Goal: Task Accomplishment & Management: Manage account settings

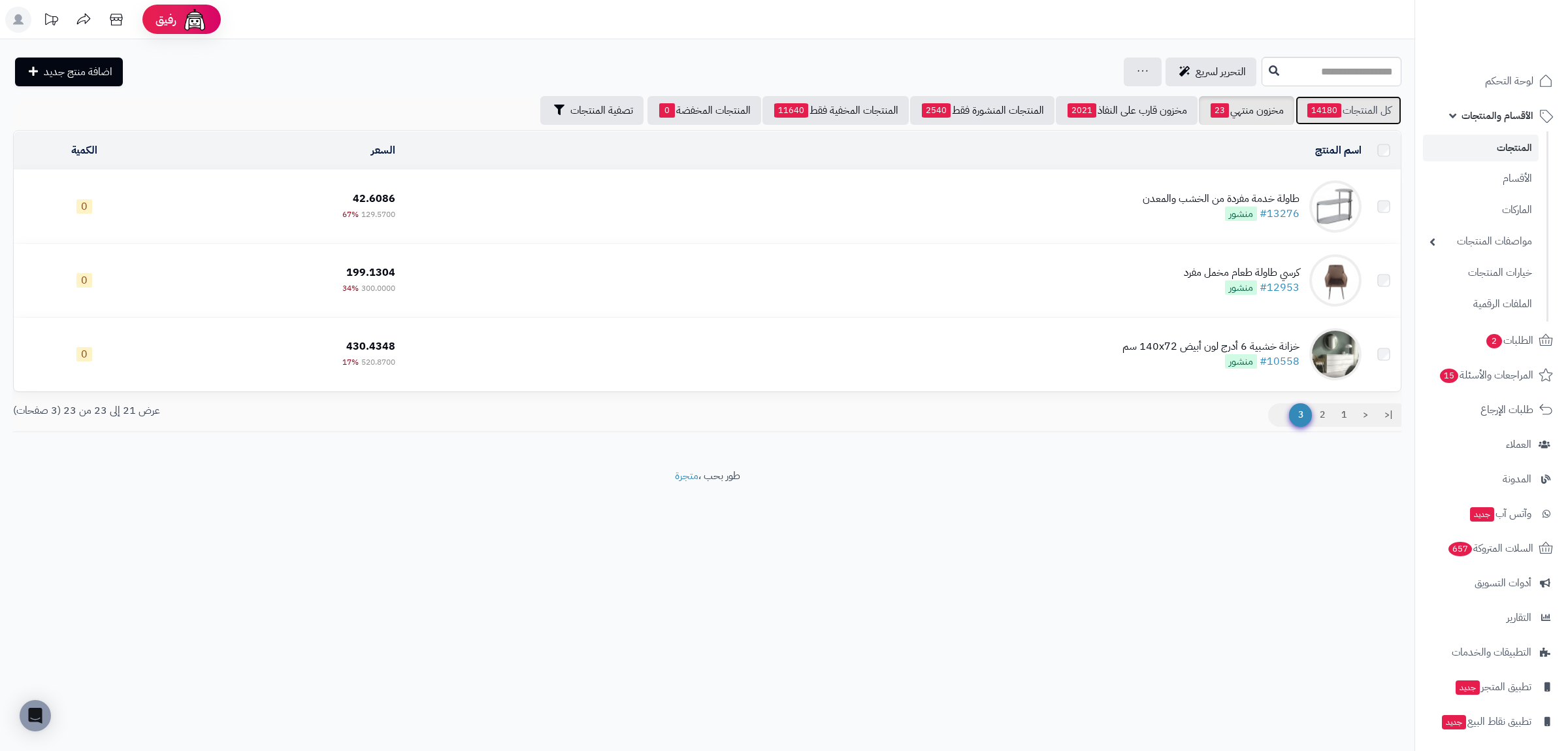
click at [1345, 111] on link "كل المنتجات 14180" at bounding box center [1348, 110] width 106 height 28
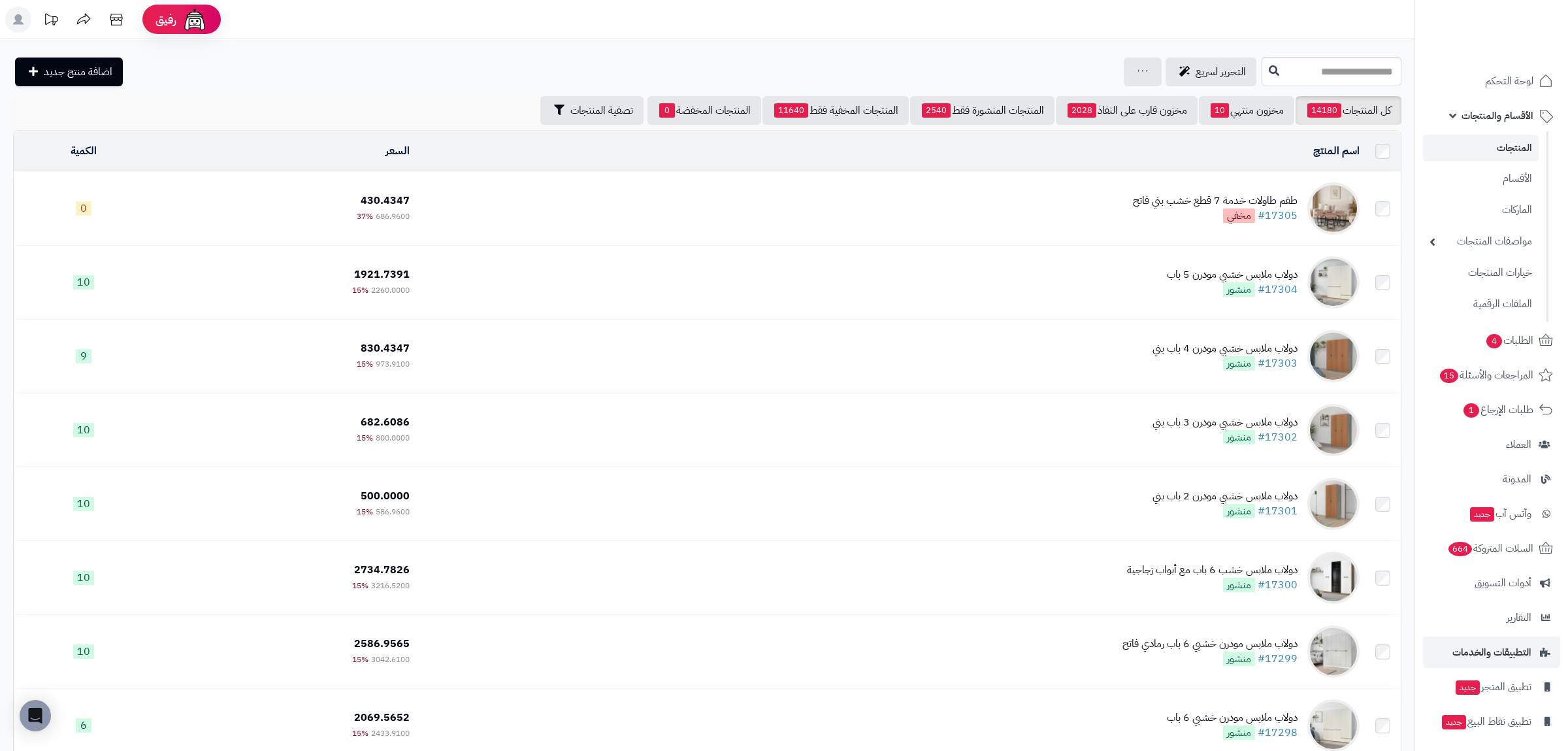
scroll to position [37, 0]
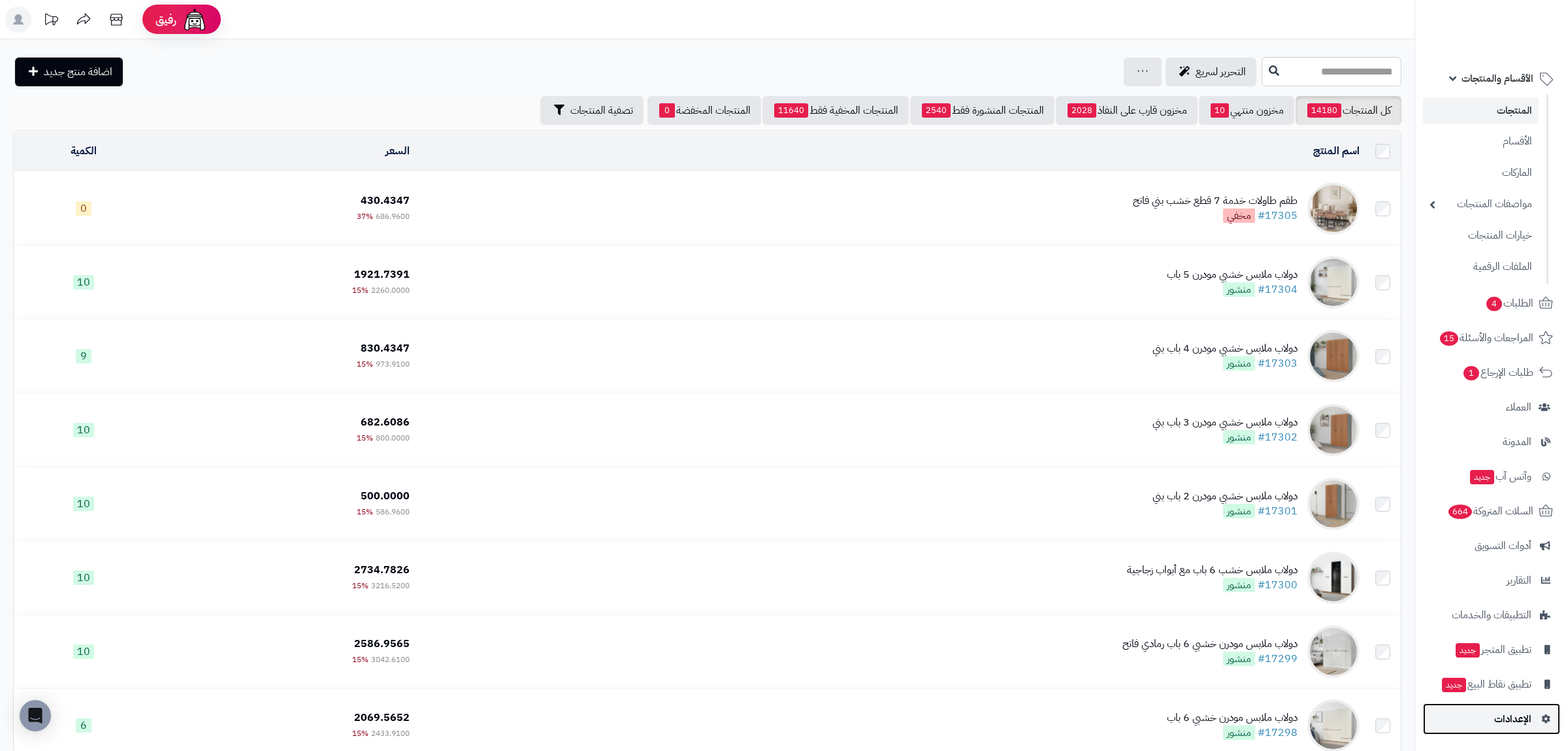
click at [1521, 731] on link "الإعدادات" at bounding box center [1492, 718] width 137 height 31
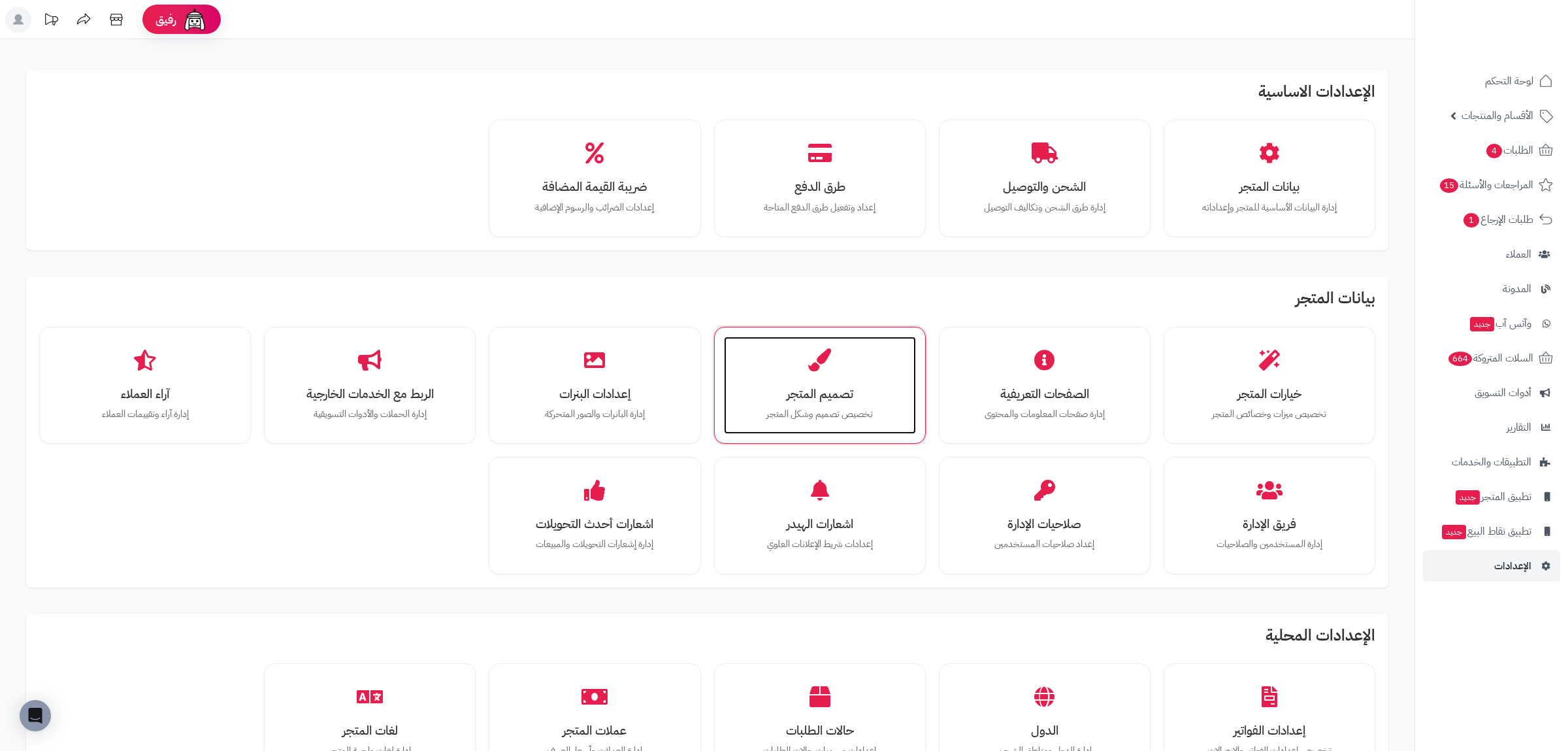
click at [804, 398] on h3 "تصميم المتجر" at bounding box center [819, 393] width 166 height 13
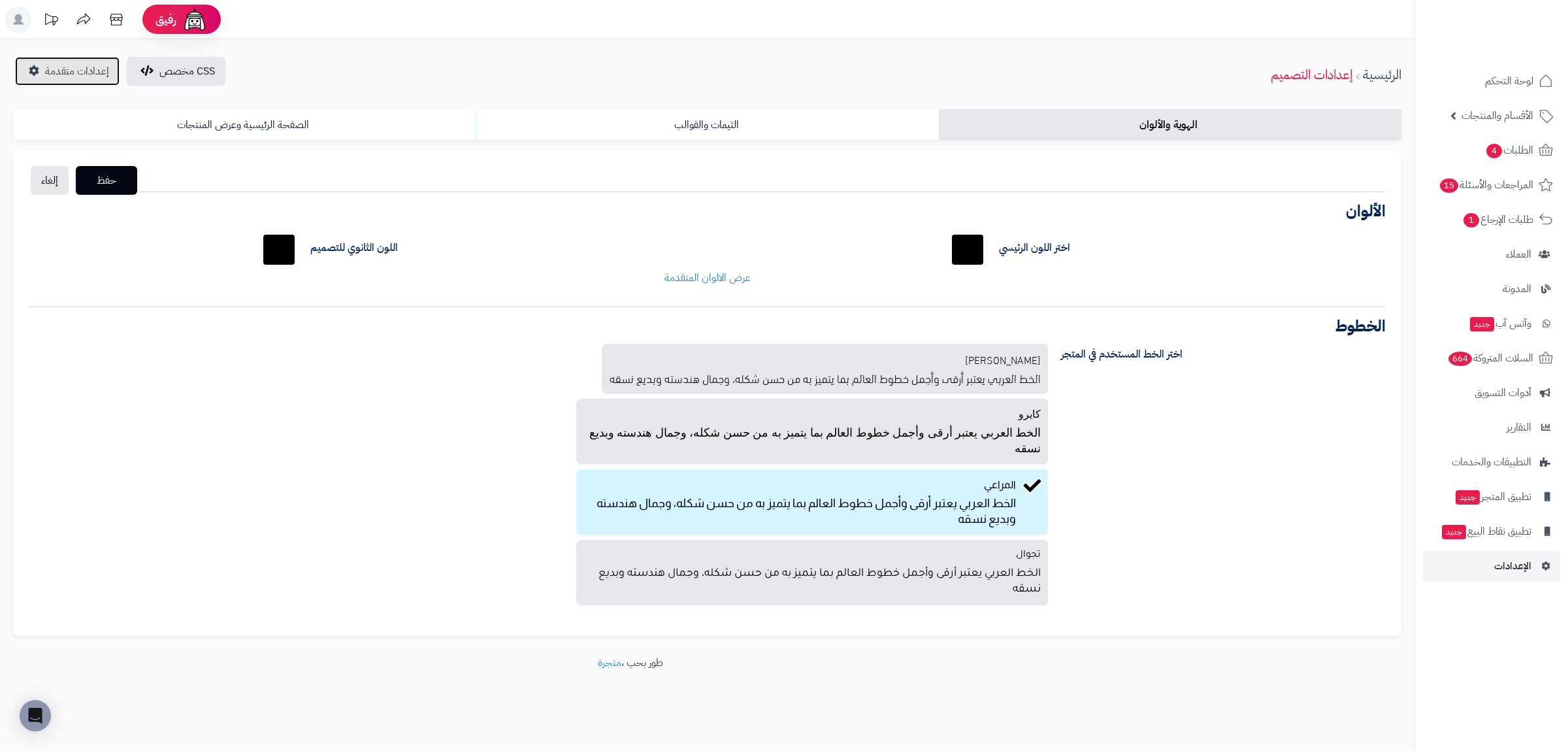
click at [71, 74] on span "إعدادات متقدمة" at bounding box center [77, 71] width 64 height 16
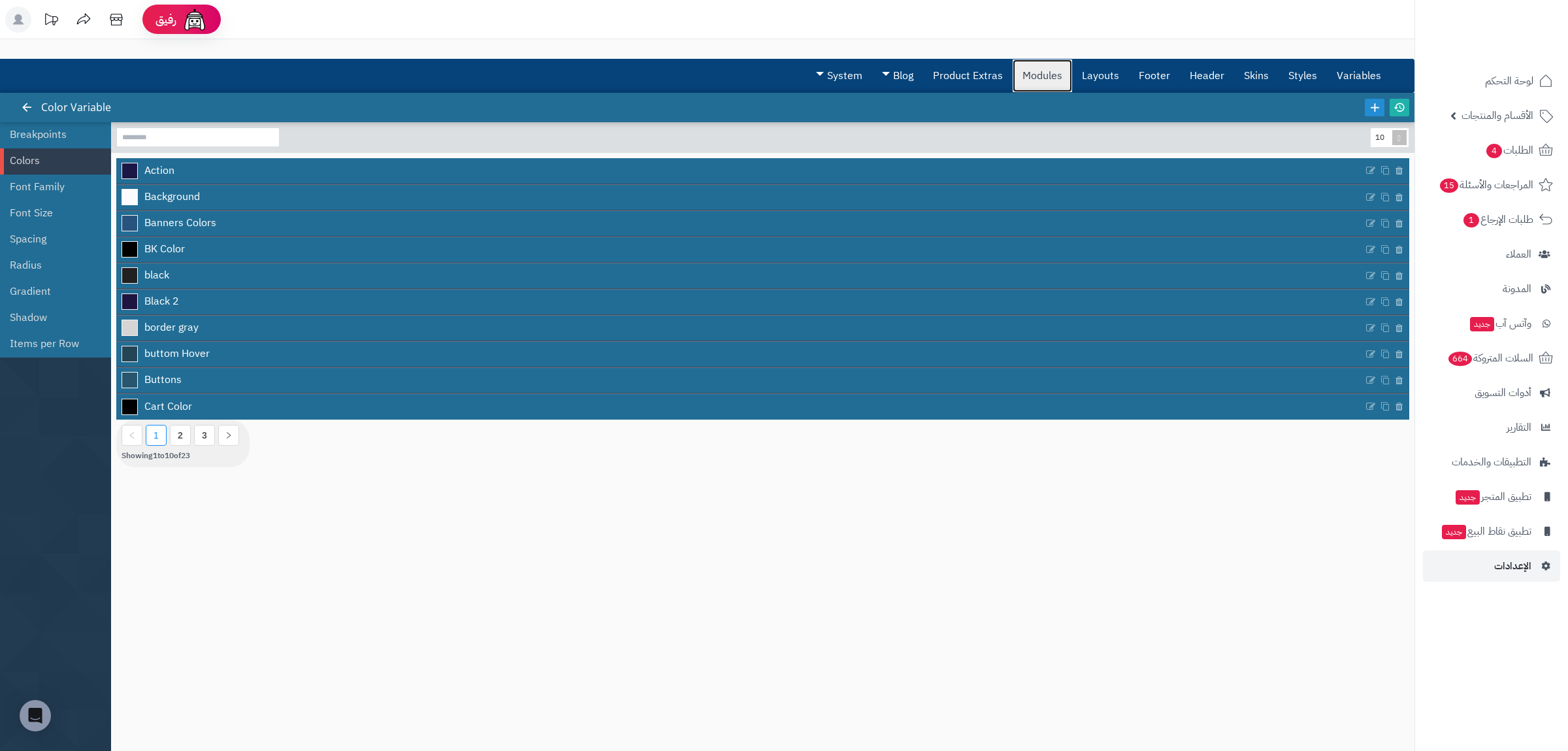
click at [1052, 75] on link "Modules" at bounding box center [1042, 75] width 59 height 33
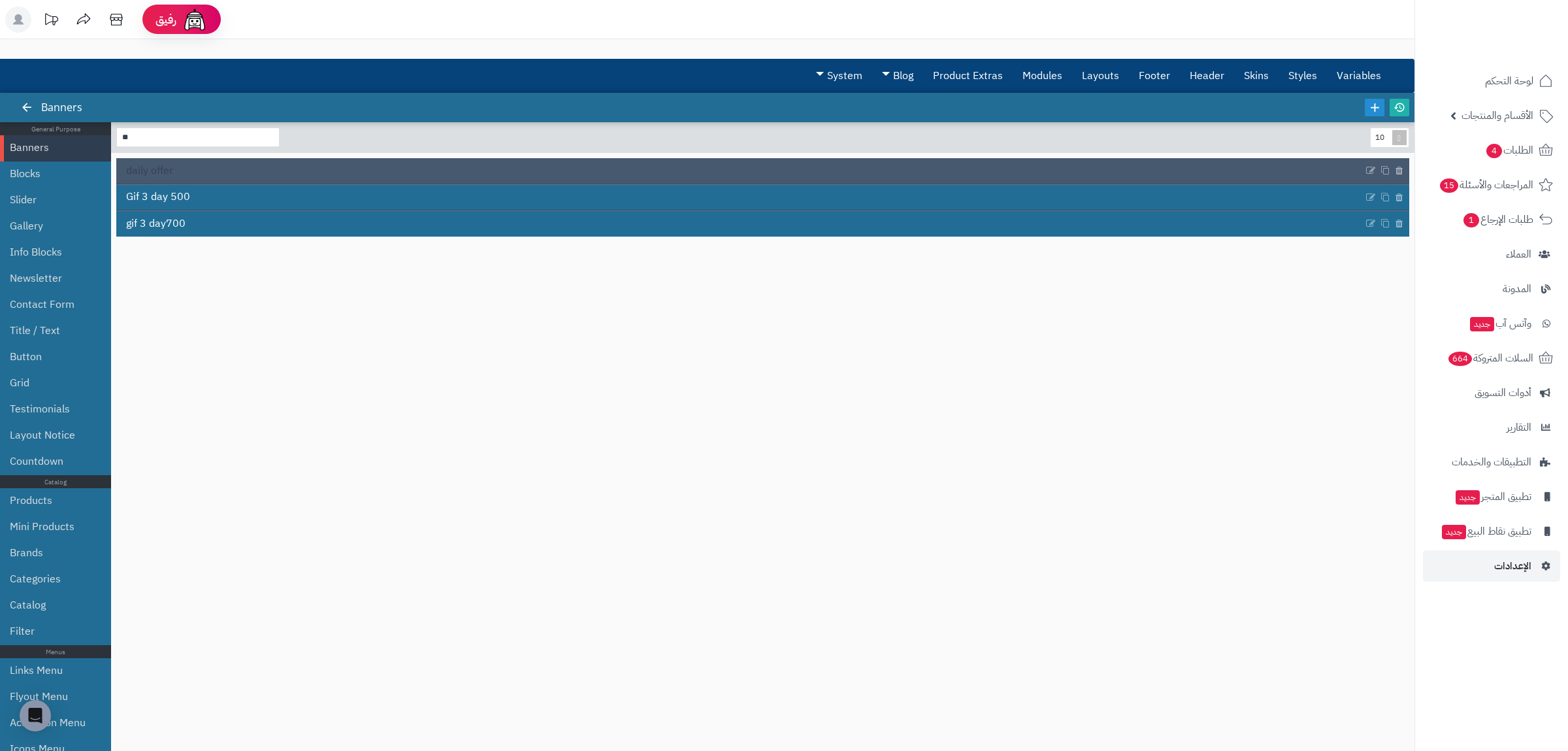
type input "**"
click at [174, 173] on link "daily offer" at bounding box center [740, 170] width 1248 height 25
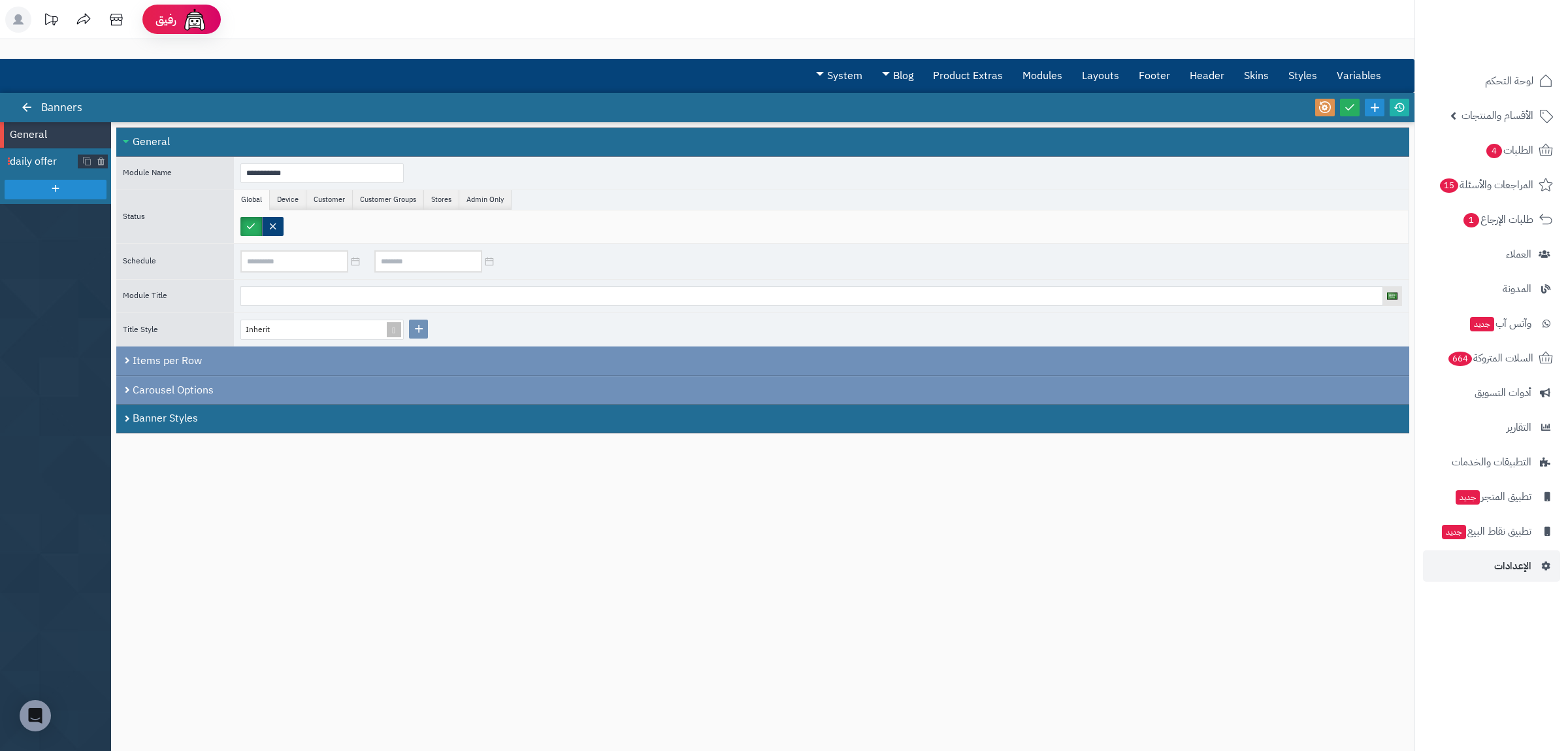
click at [49, 168] on span "daily offer" at bounding box center [43, 161] width 68 height 15
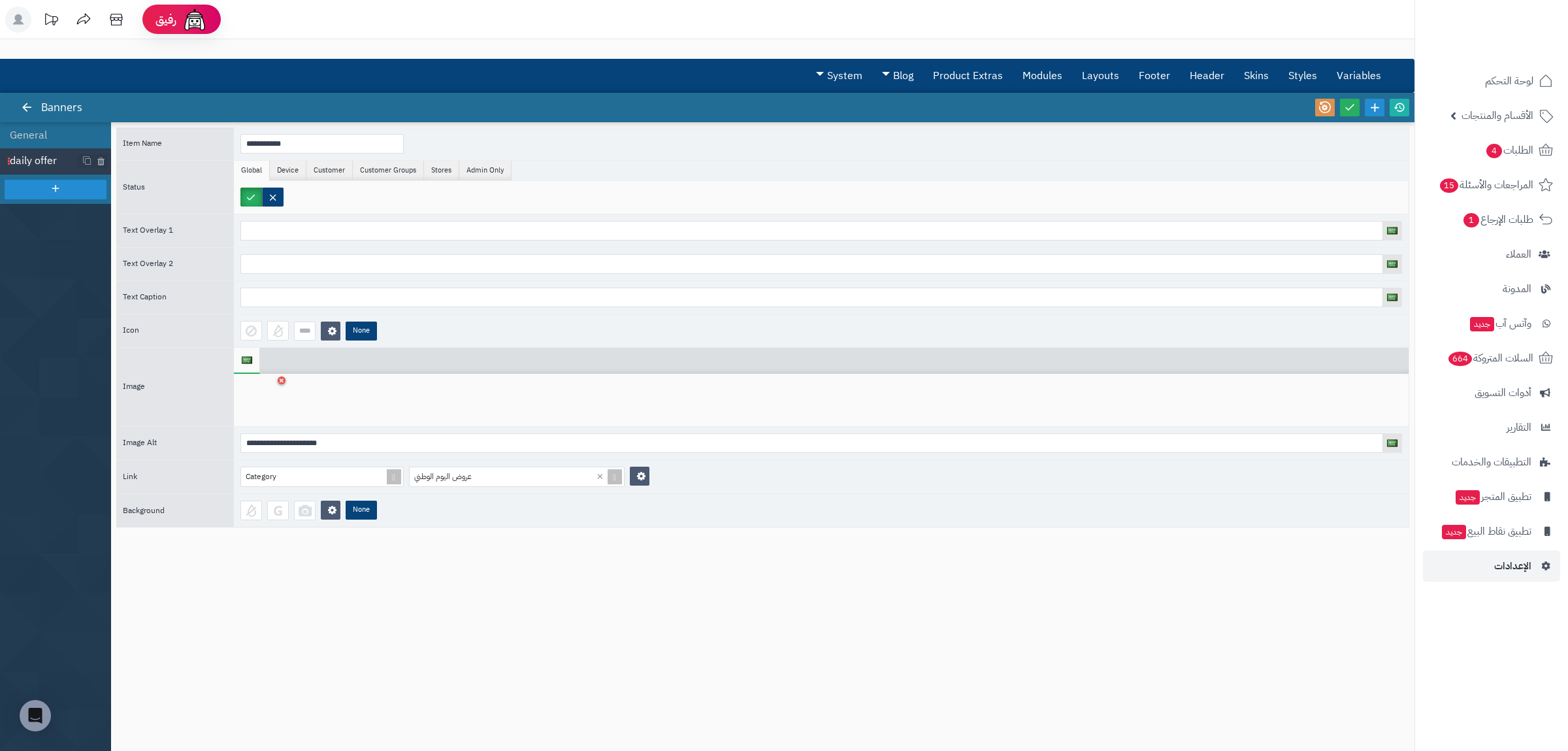
click at [281, 387] on div at bounding box center [261, 400] width 41 height 39
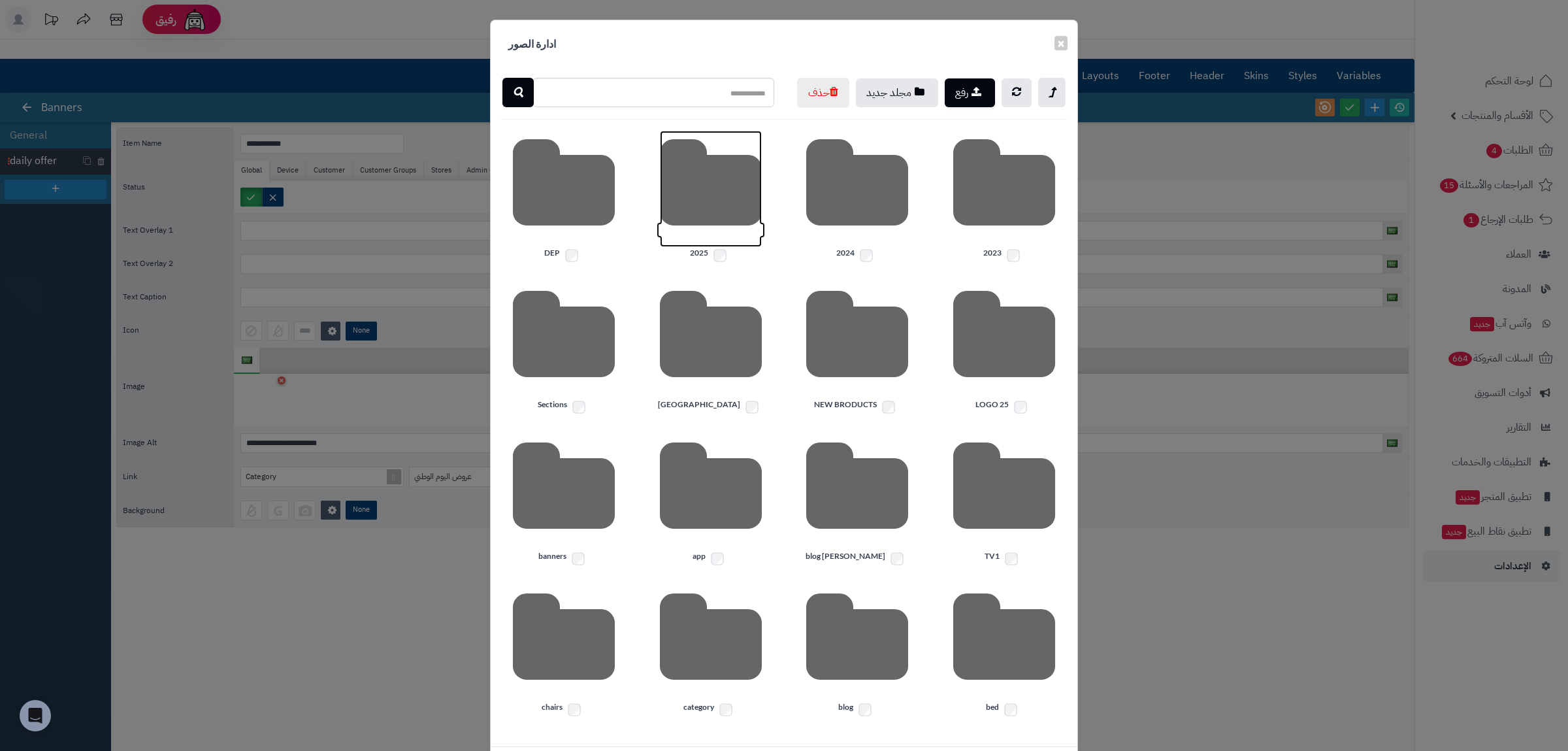
click at [724, 247] on icon at bounding box center [710, 188] width 102 height 116
click at [997, 247] on icon at bounding box center [1004, 188] width 102 height 116
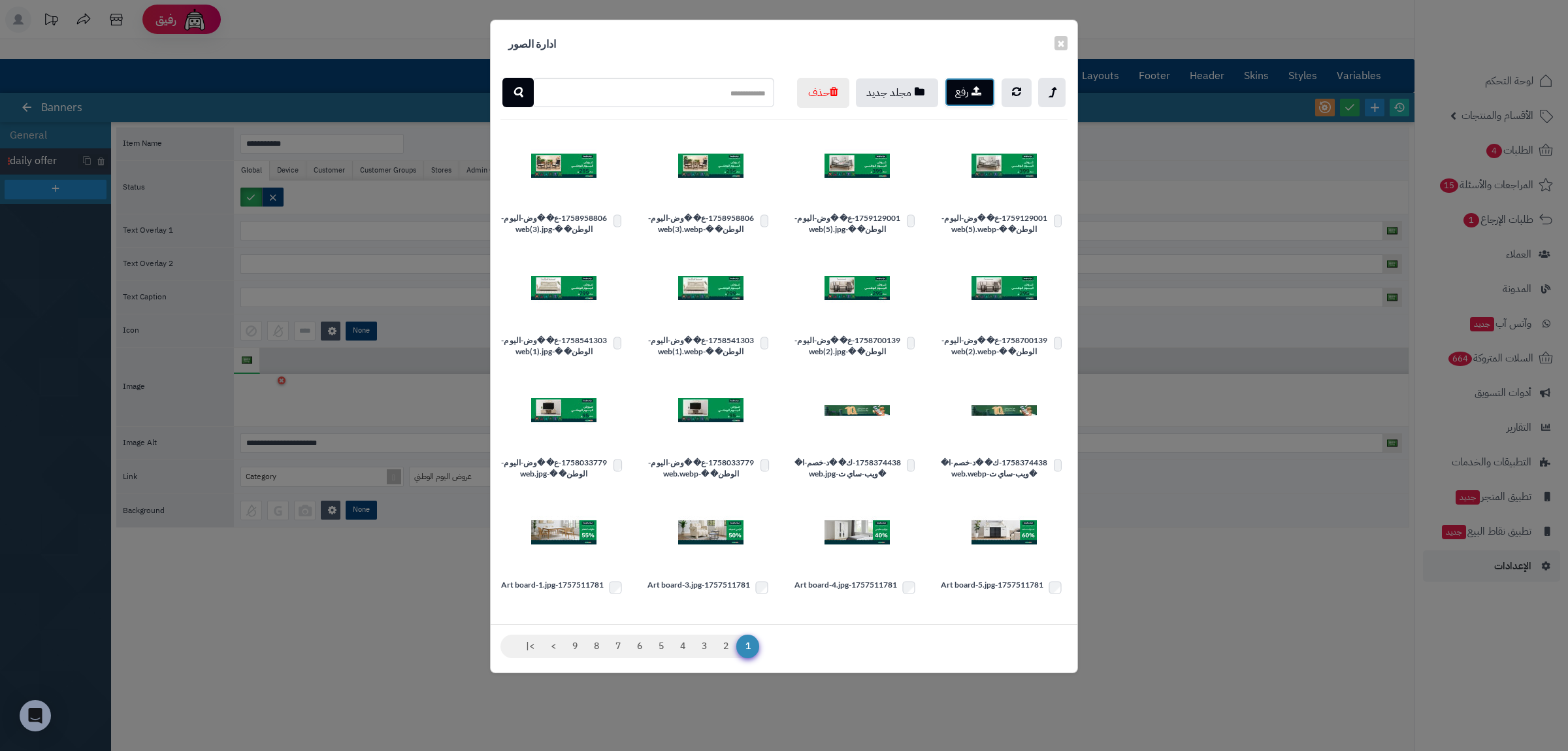
click at [968, 98] on button "رفع" at bounding box center [969, 92] width 51 height 28
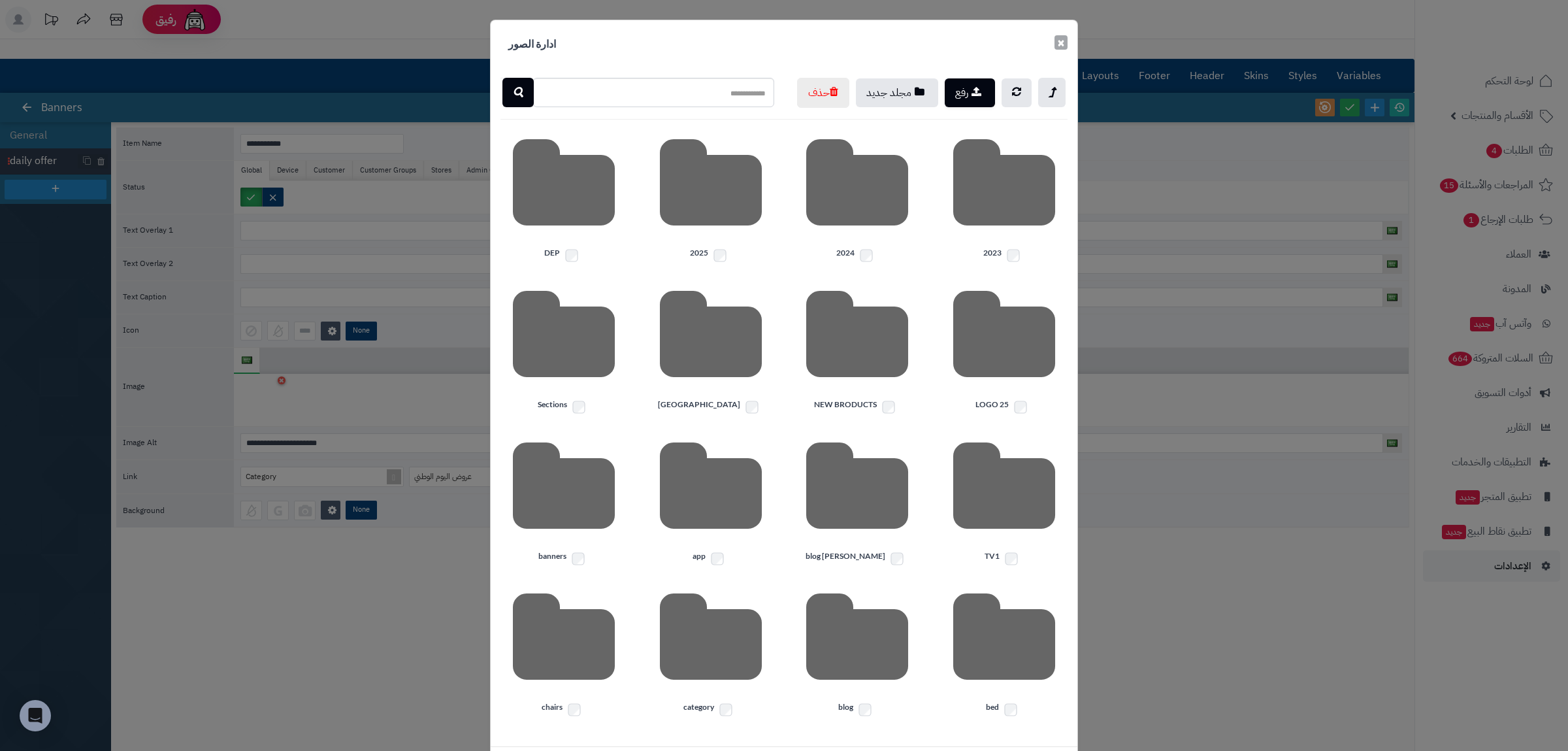
click at [1062, 46] on button "×" at bounding box center [1061, 43] width 13 height 14
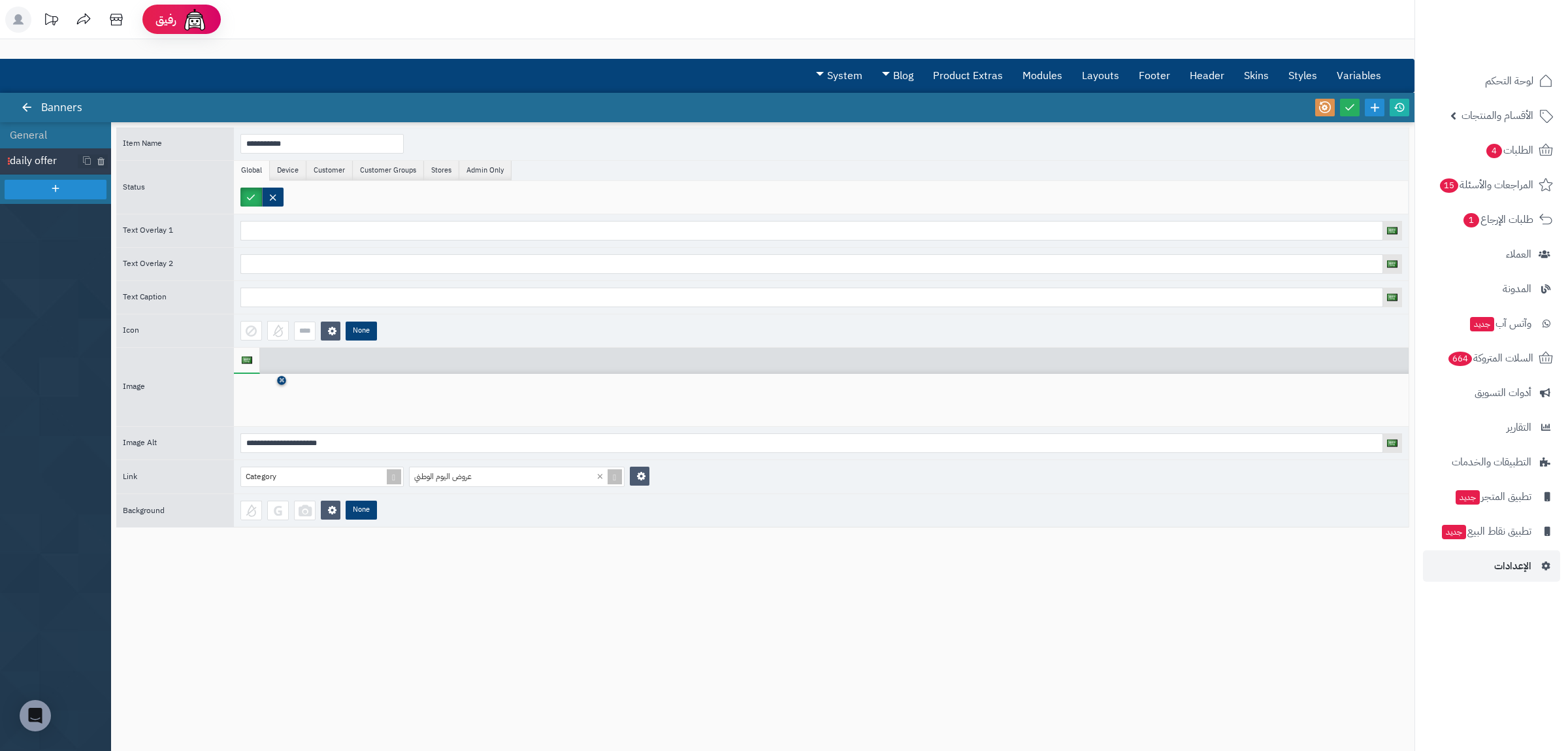
click at [284, 383] on icon at bounding box center [282, 379] width 5 height 8
click at [268, 398] on icon at bounding box center [261, 401] width 42 height 39
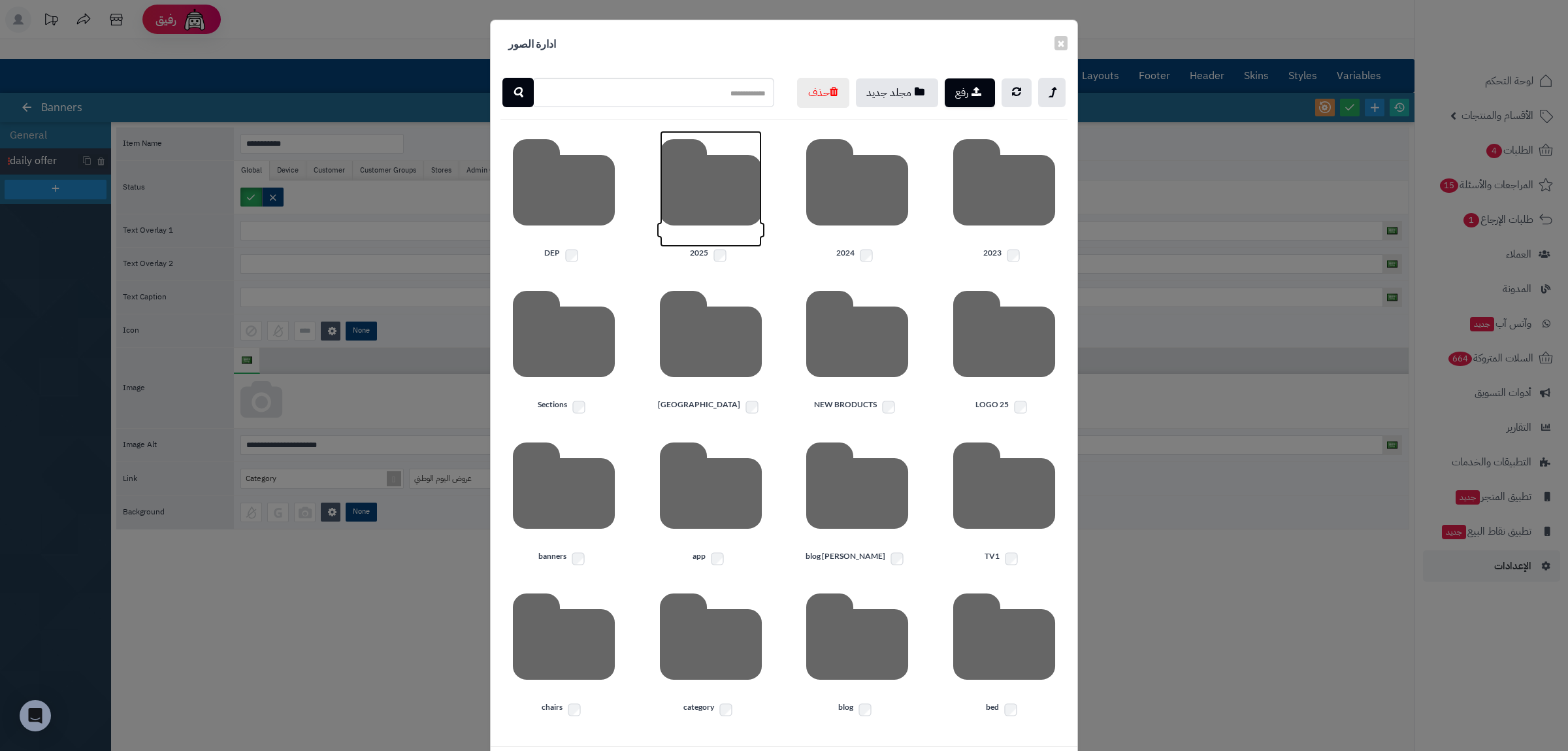
click at [716, 247] on icon at bounding box center [710, 188] width 102 height 116
drag, startPoint x: 1015, startPoint y: 248, endPoint x: 1007, endPoint y: 248, distance: 8.0
click at [1015, 247] on icon at bounding box center [1004, 188] width 102 height 116
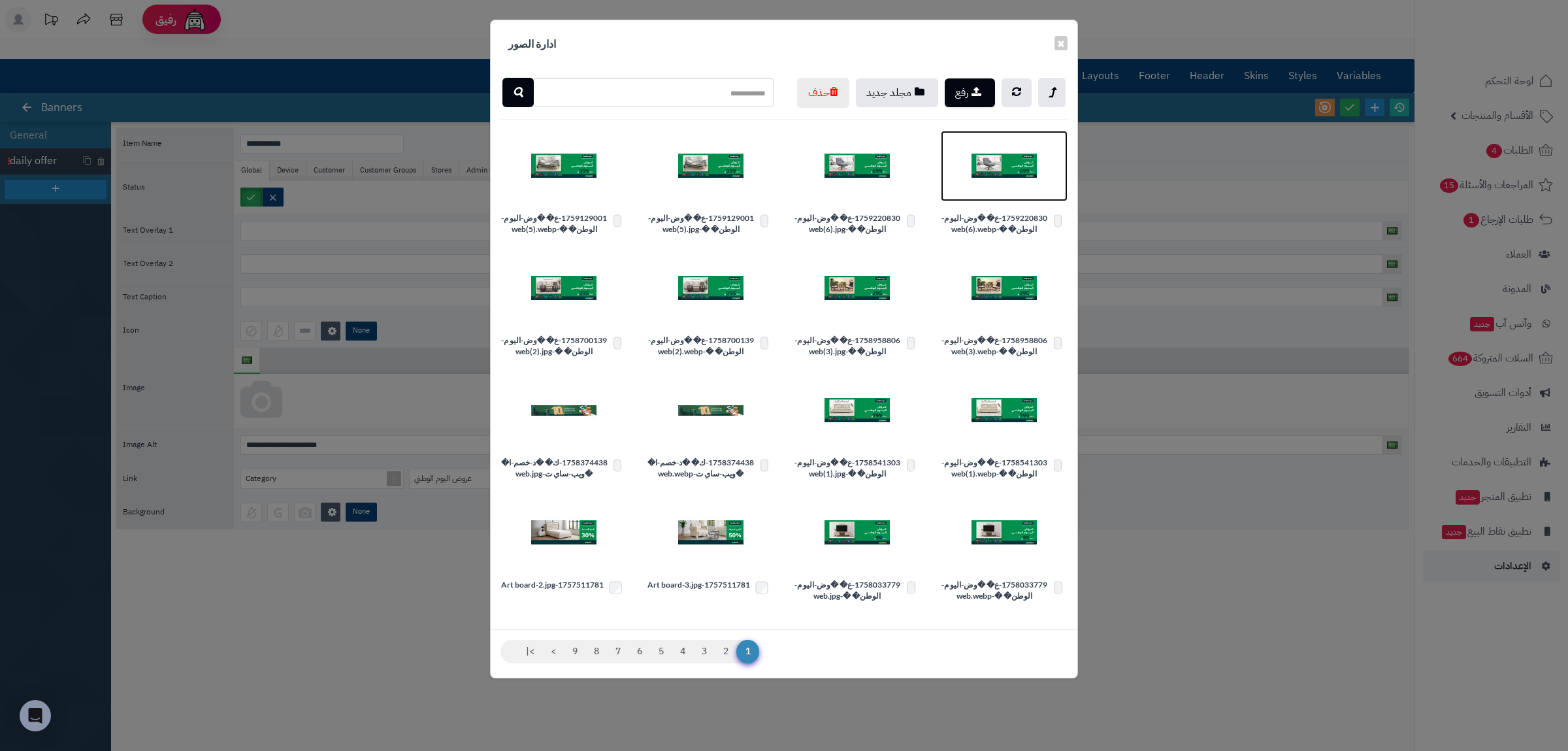
click at [1005, 199] on img at bounding box center [1005, 166] width 66 height 66
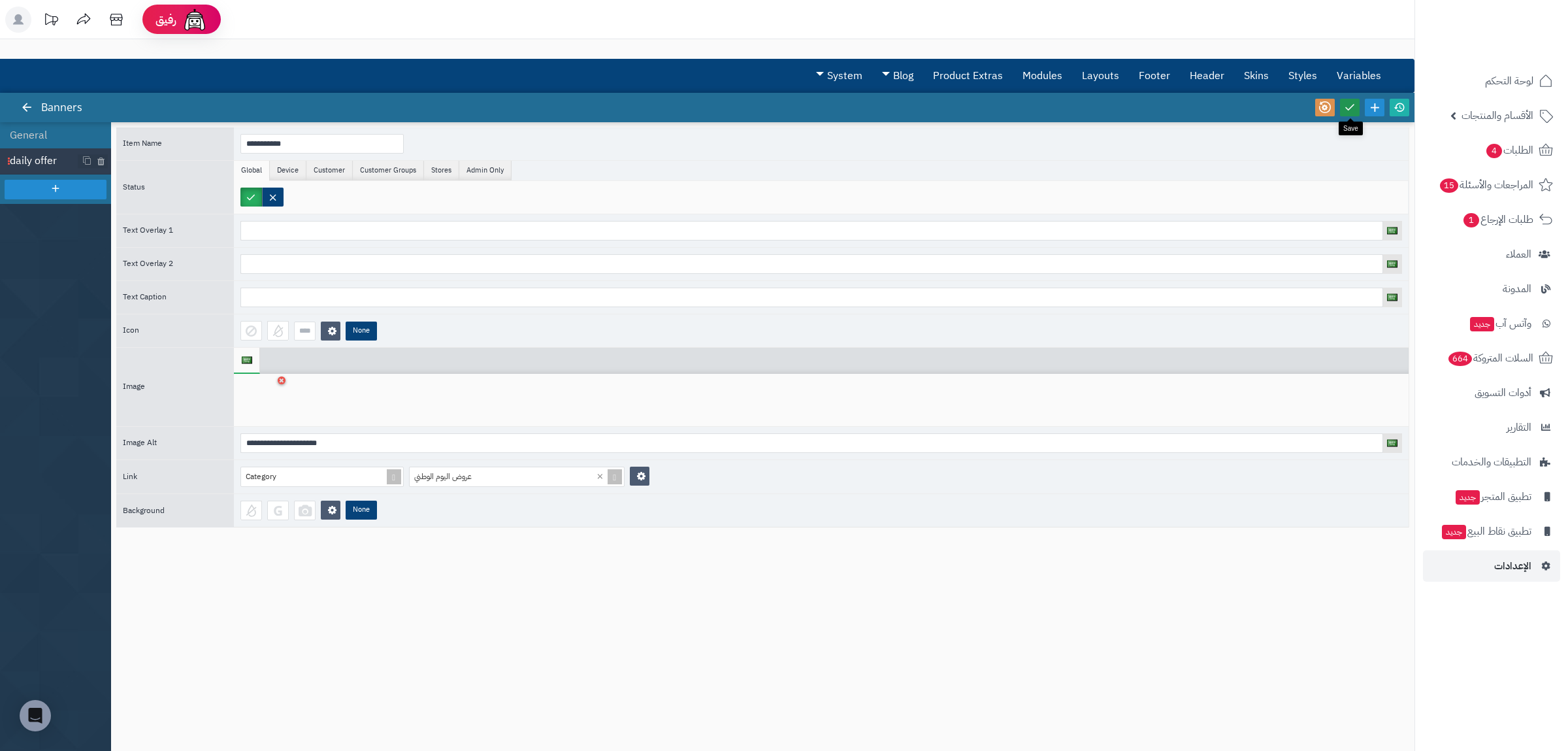
click at [1352, 103] on icon at bounding box center [1350, 106] width 12 height 12
click at [1397, 107] on icon at bounding box center [1399, 106] width 12 height 12
click at [1500, 95] on link "لوحة التحكم" at bounding box center [1492, 81] width 137 height 31
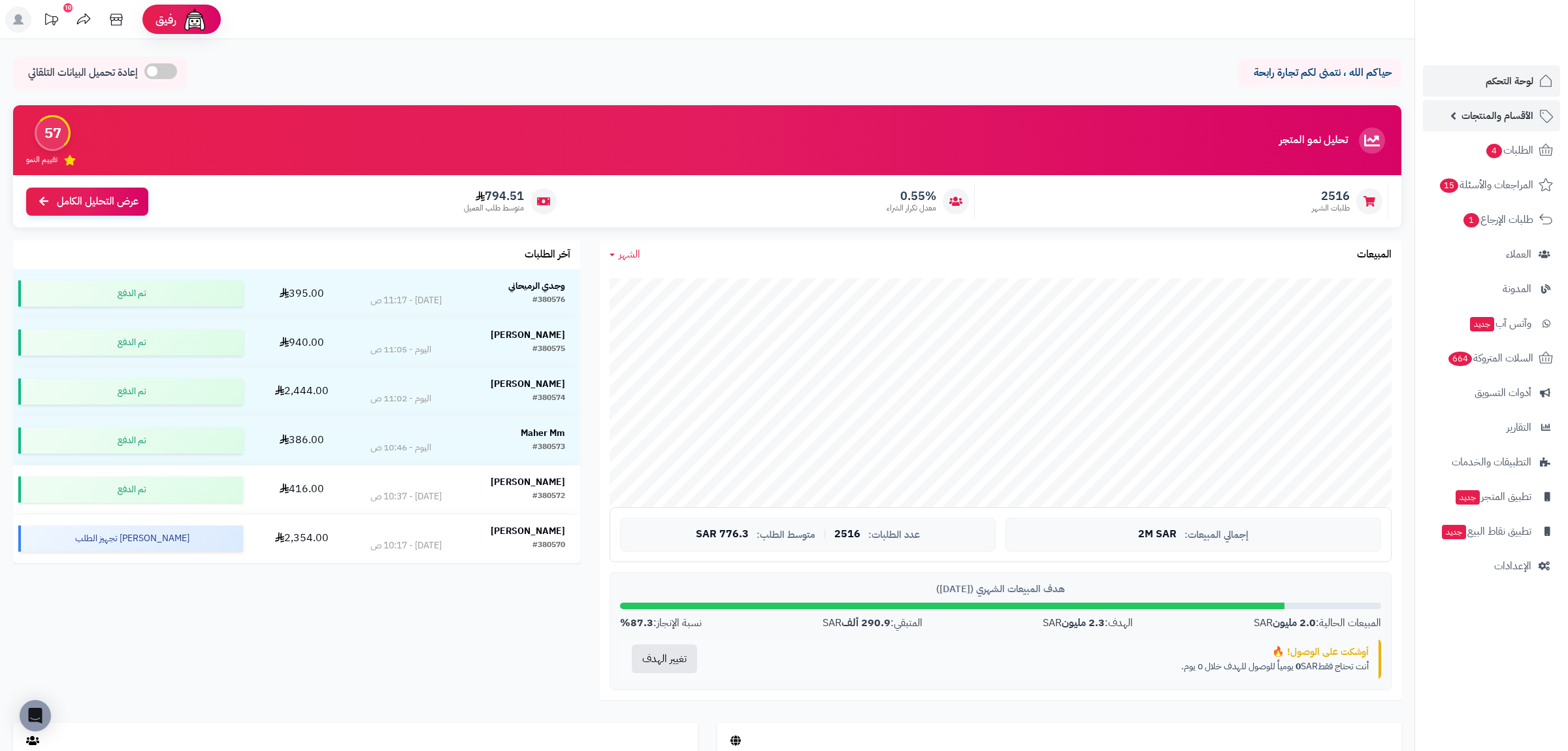
click at [1509, 115] on span "الأقسام والمنتجات" at bounding box center [1497, 115] width 72 height 19
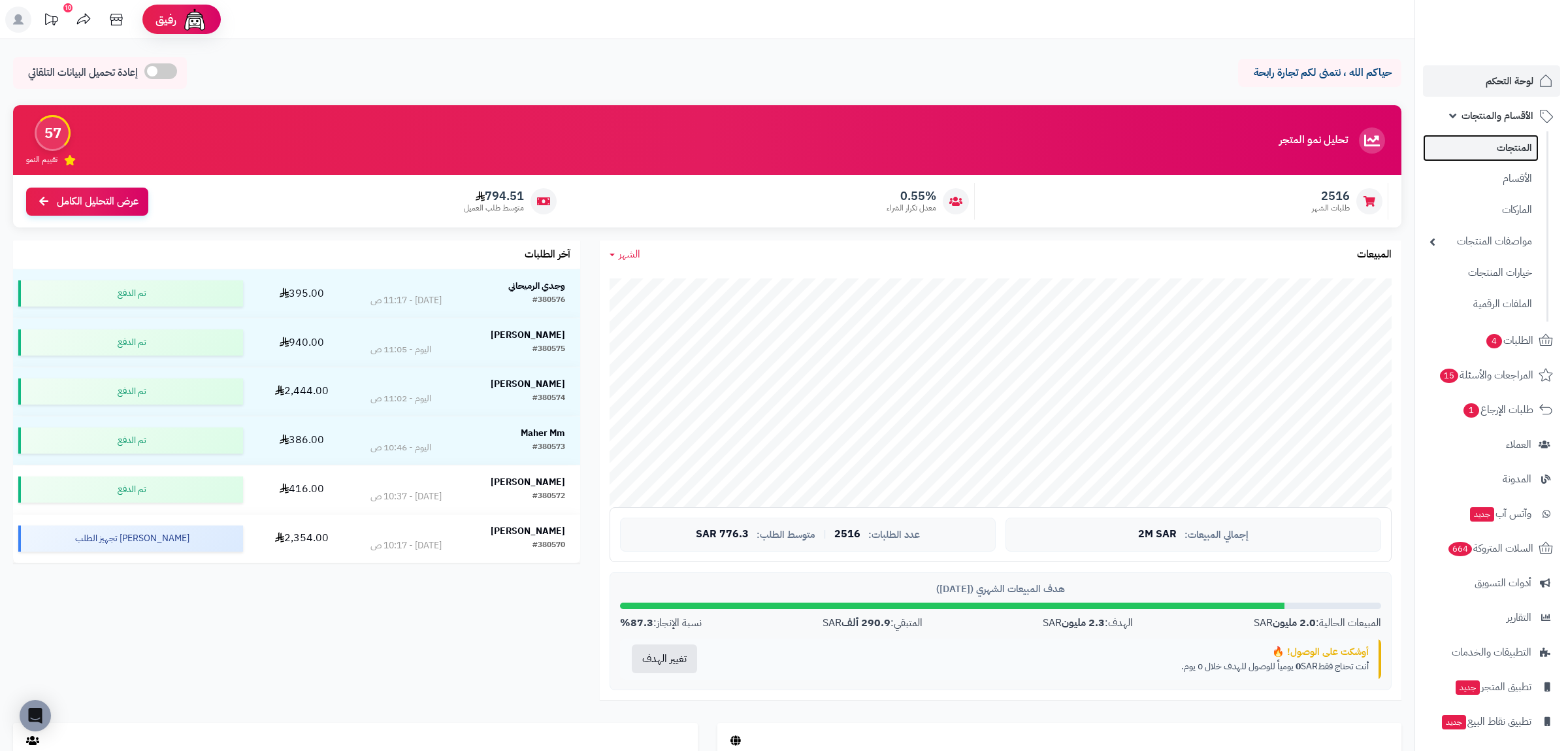
click at [1529, 143] on link "المنتجات" at bounding box center [1481, 148] width 115 height 27
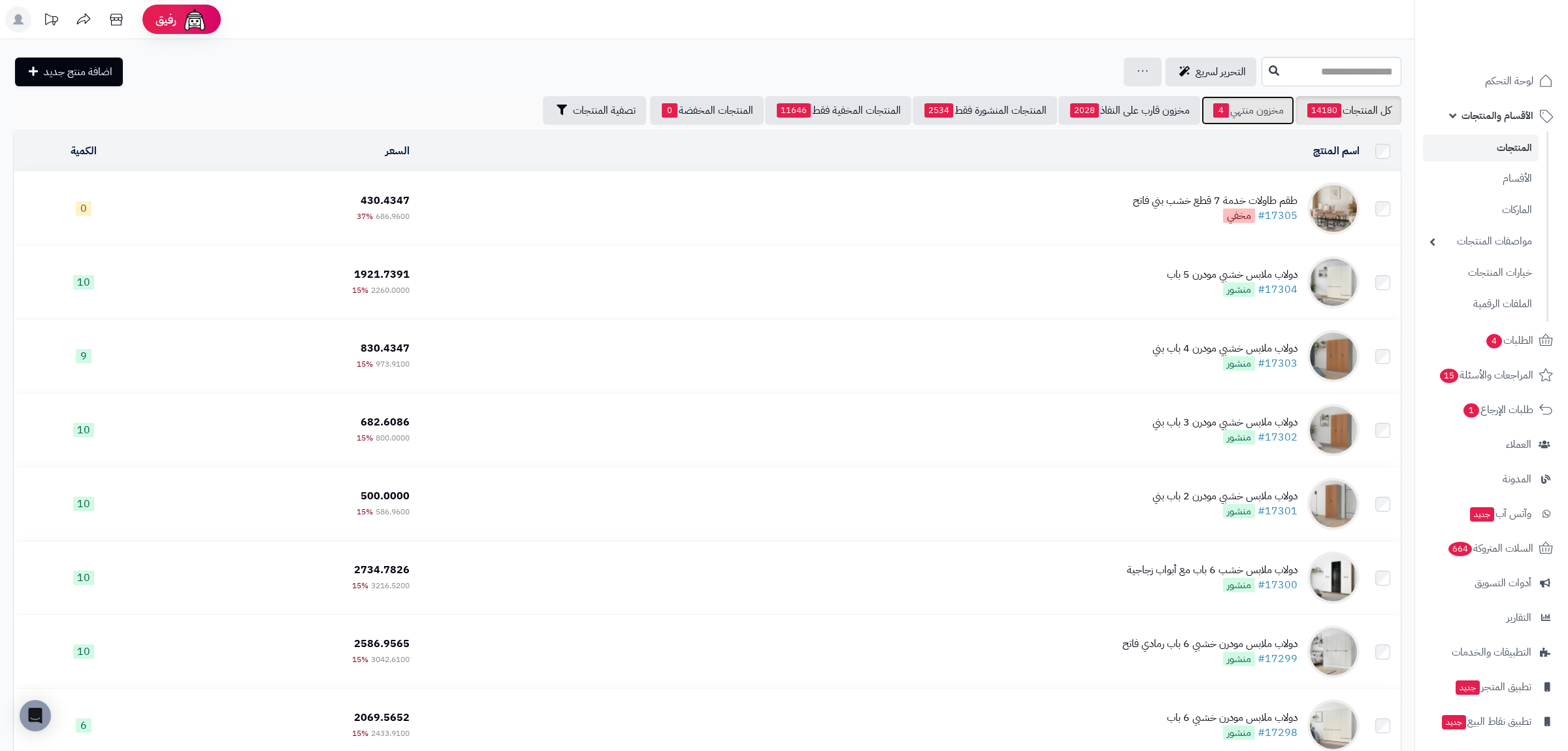
click at [1252, 118] on link "مخزون منتهي 4" at bounding box center [1248, 110] width 93 height 28
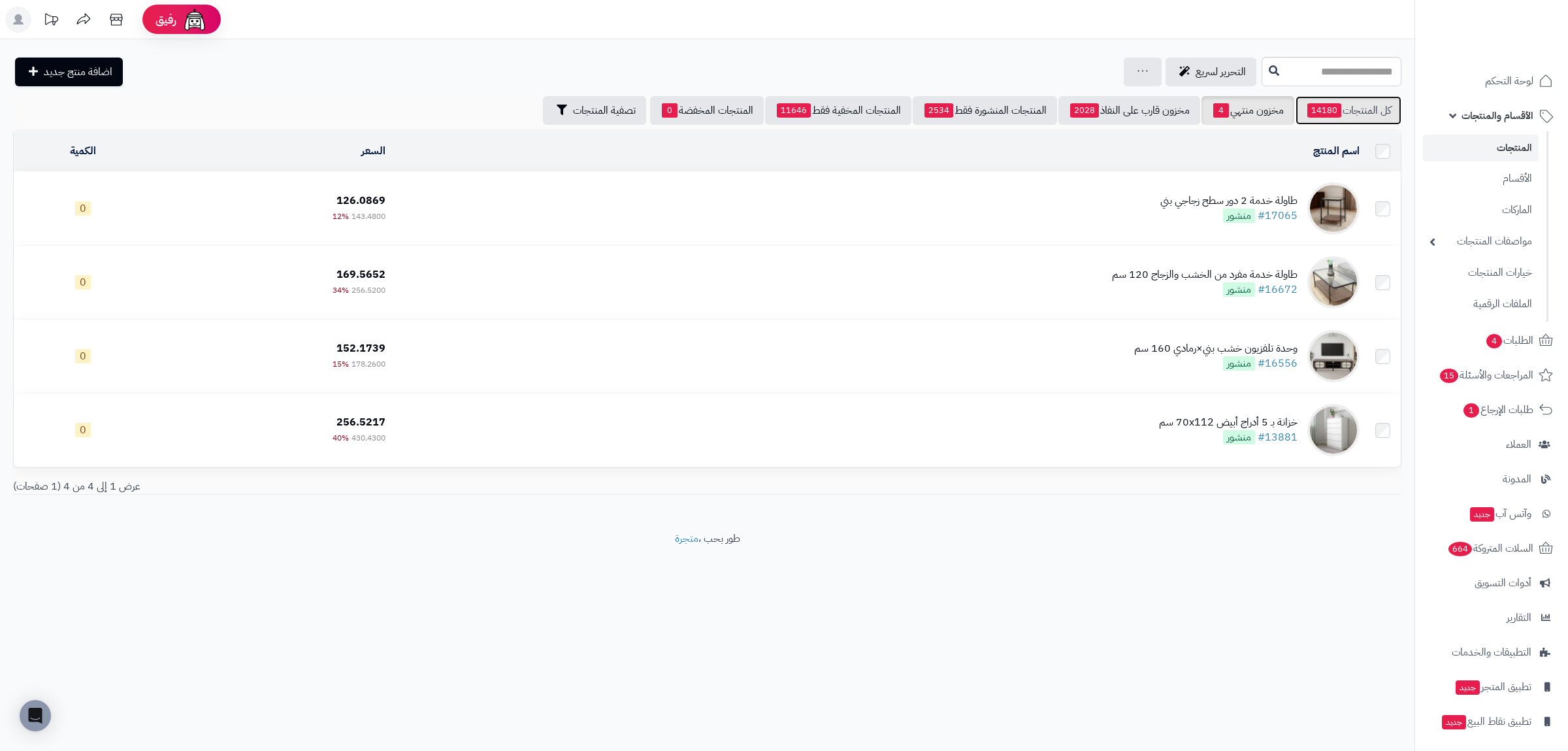
click at [1372, 111] on link "كل المنتجات 14180" at bounding box center [1348, 110] width 106 height 28
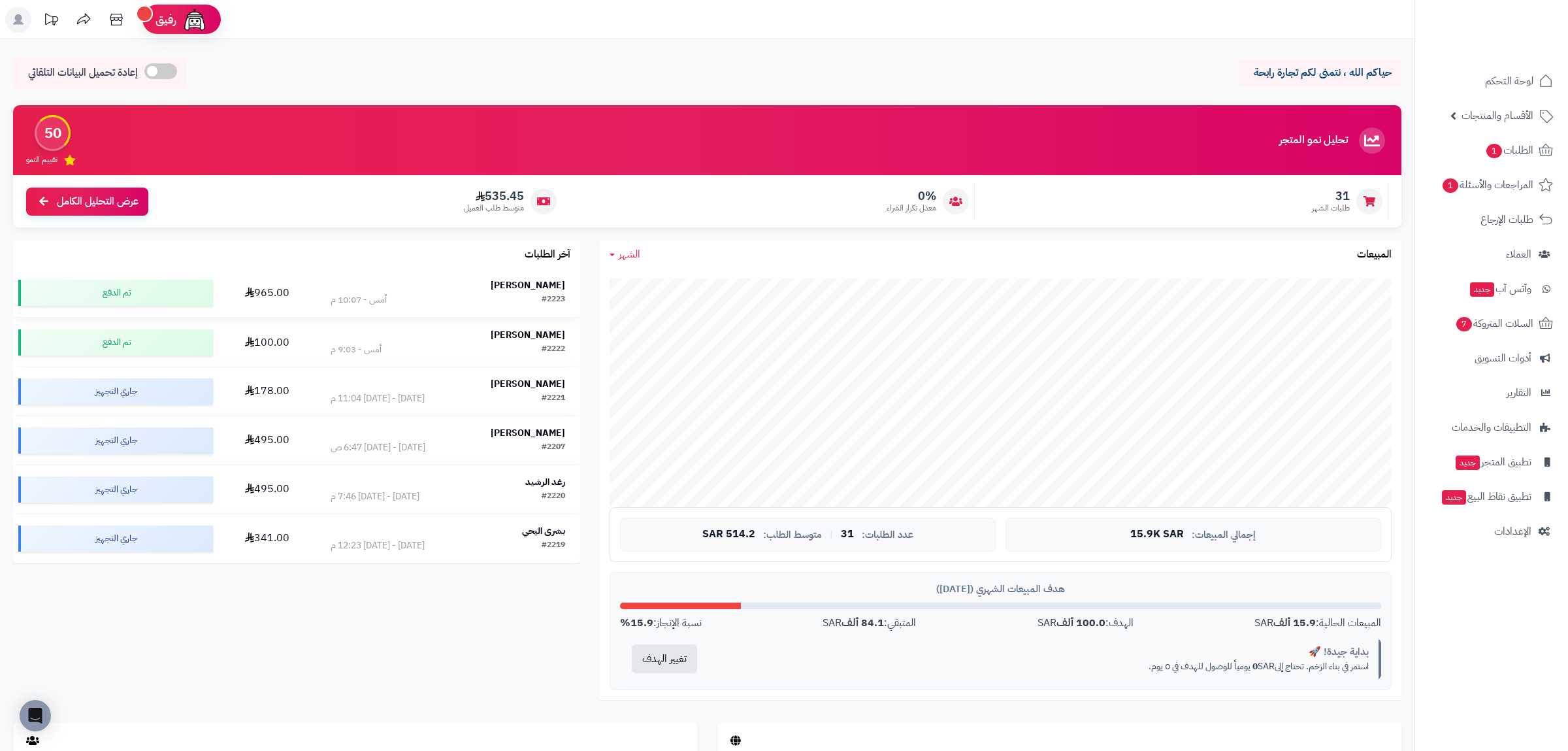
click at [372, 297] on div "#2223 أمس - 10:07 م" at bounding box center [448, 300] width 235 height 13
